Goal: Find specific page/section: Find specific page/section

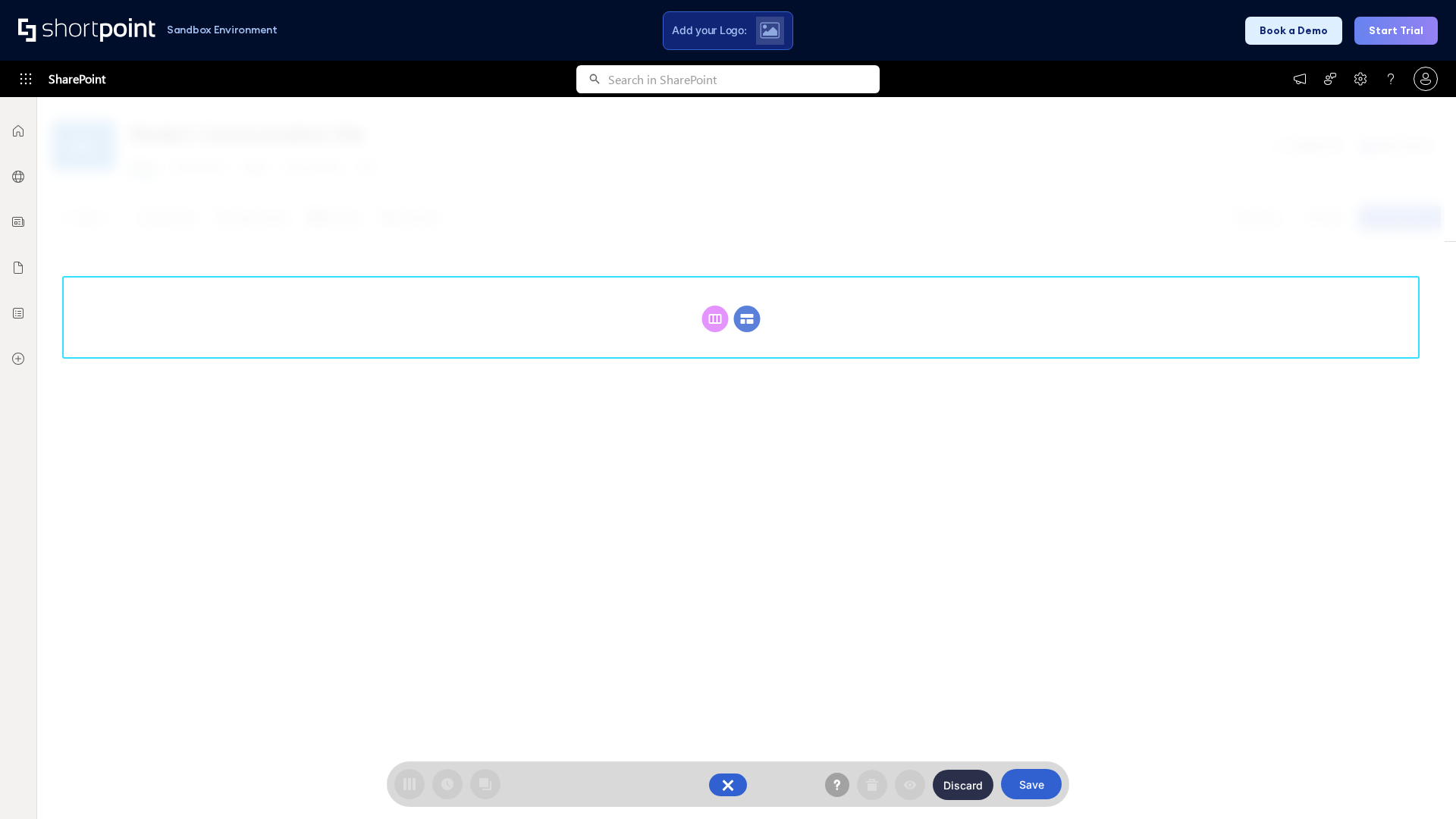
scroll to position [209, 0]
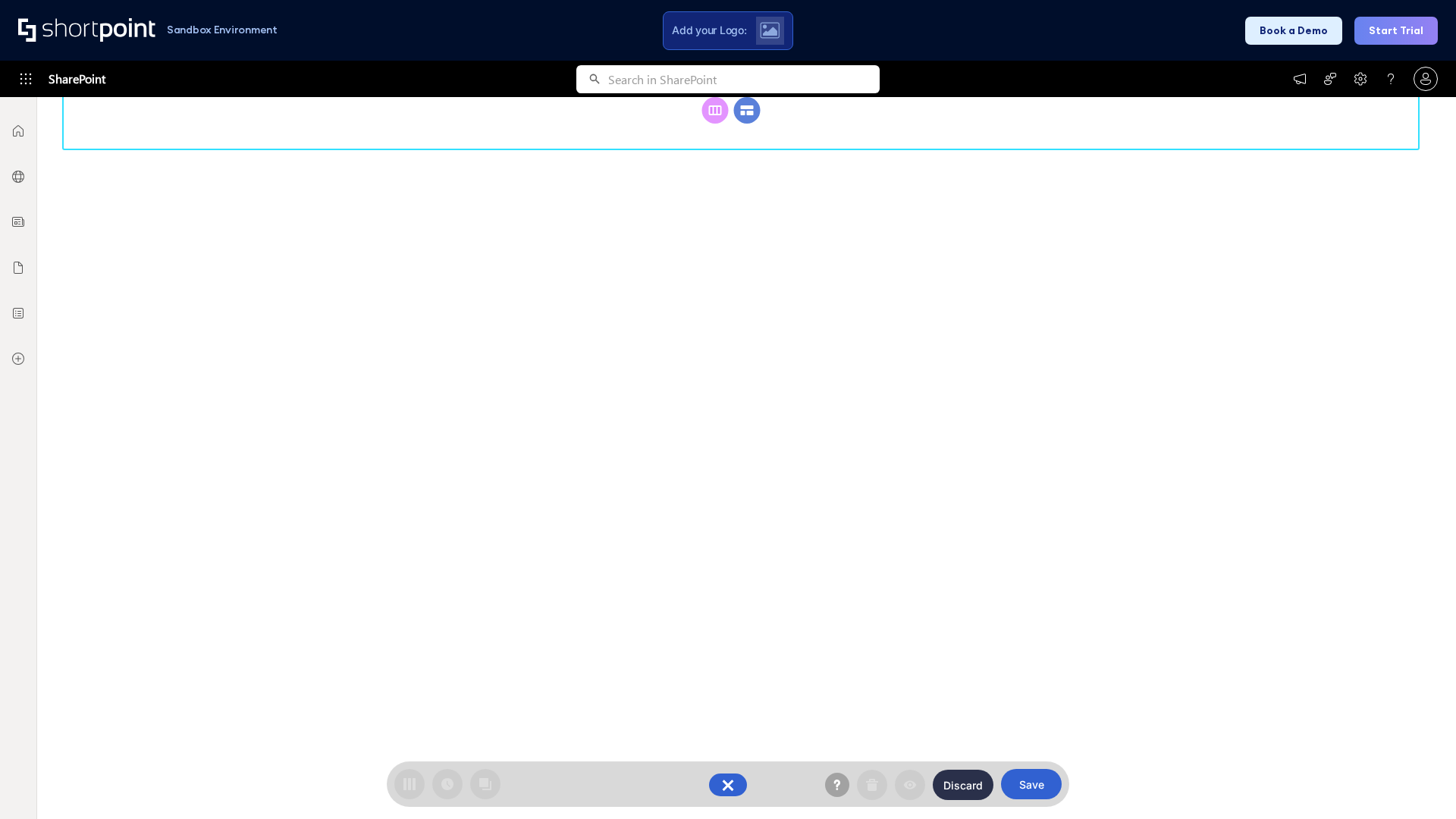
click at [747, 123] on circle at bounding box center [747, 110] width 26 height 26
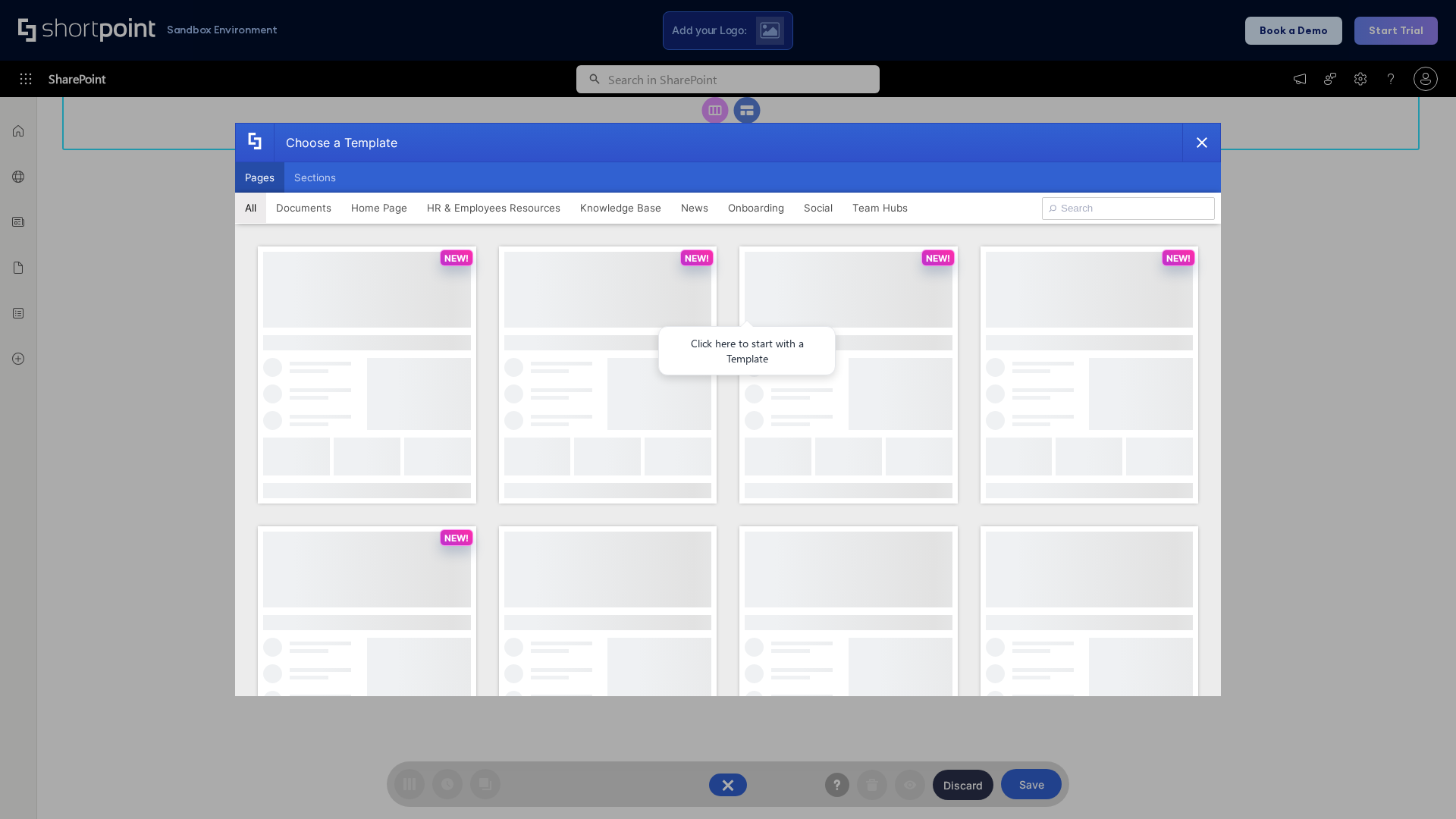
scroll to position [0, 0]
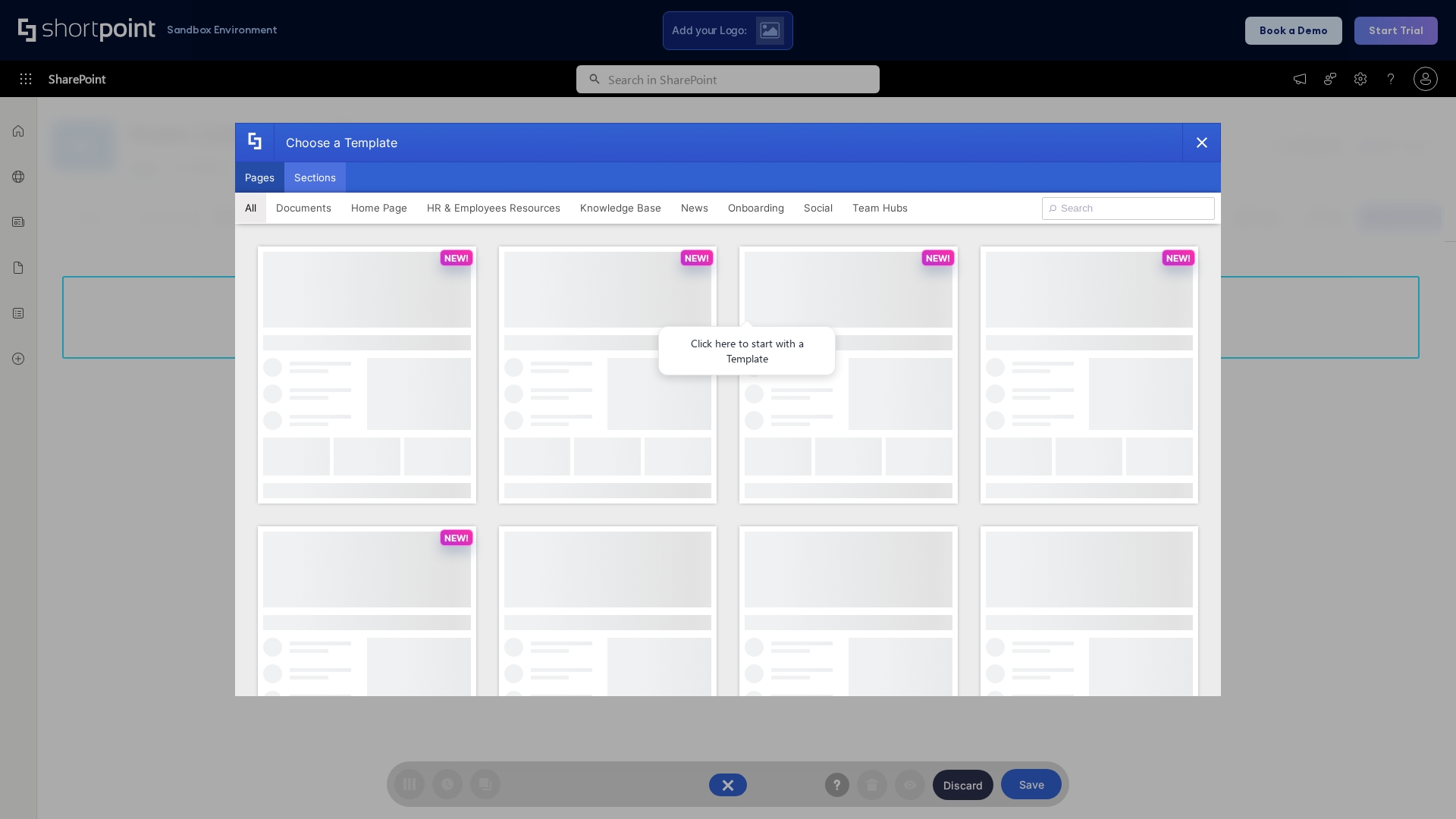
click at [315, 178] on button "Sections" at bounding box center [315, 177] width 61 height 30
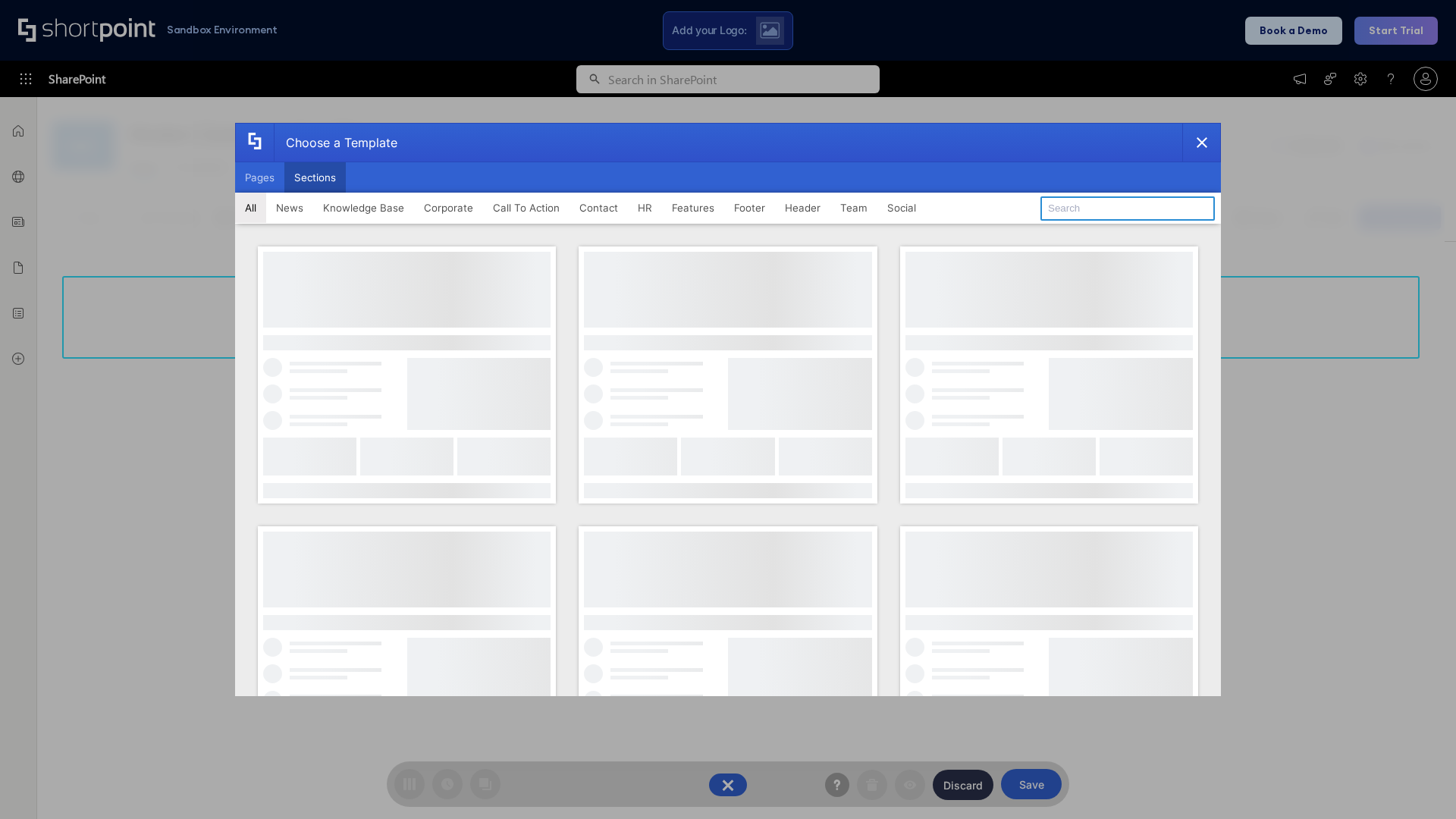
type input "Knowledge Base 2"
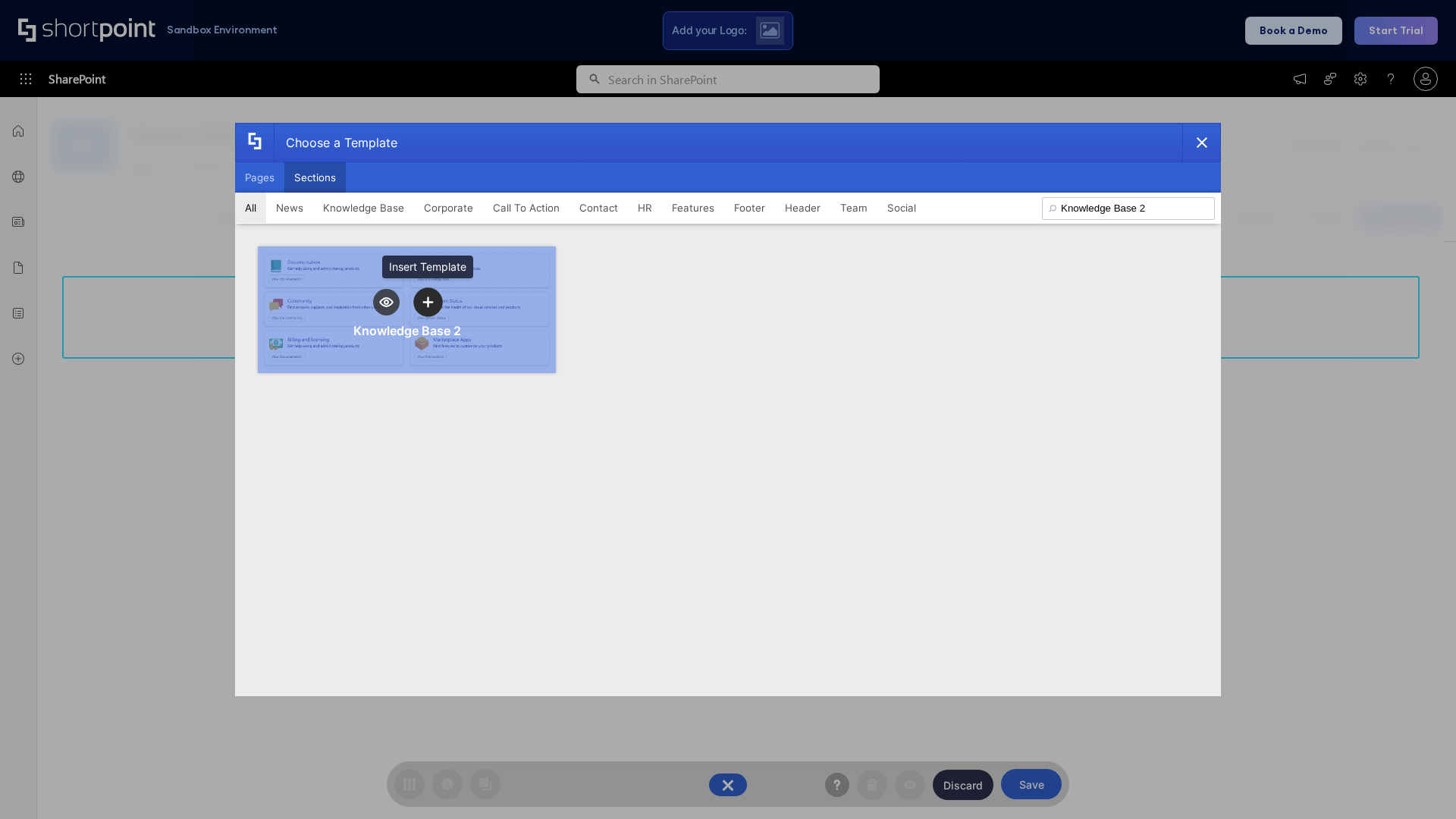
click at [427, 302] on icon "template selector" at bounding box center [427, 301] width 11 height 11
